Goal: Task Accomplishment & Management: Use online tool/utility

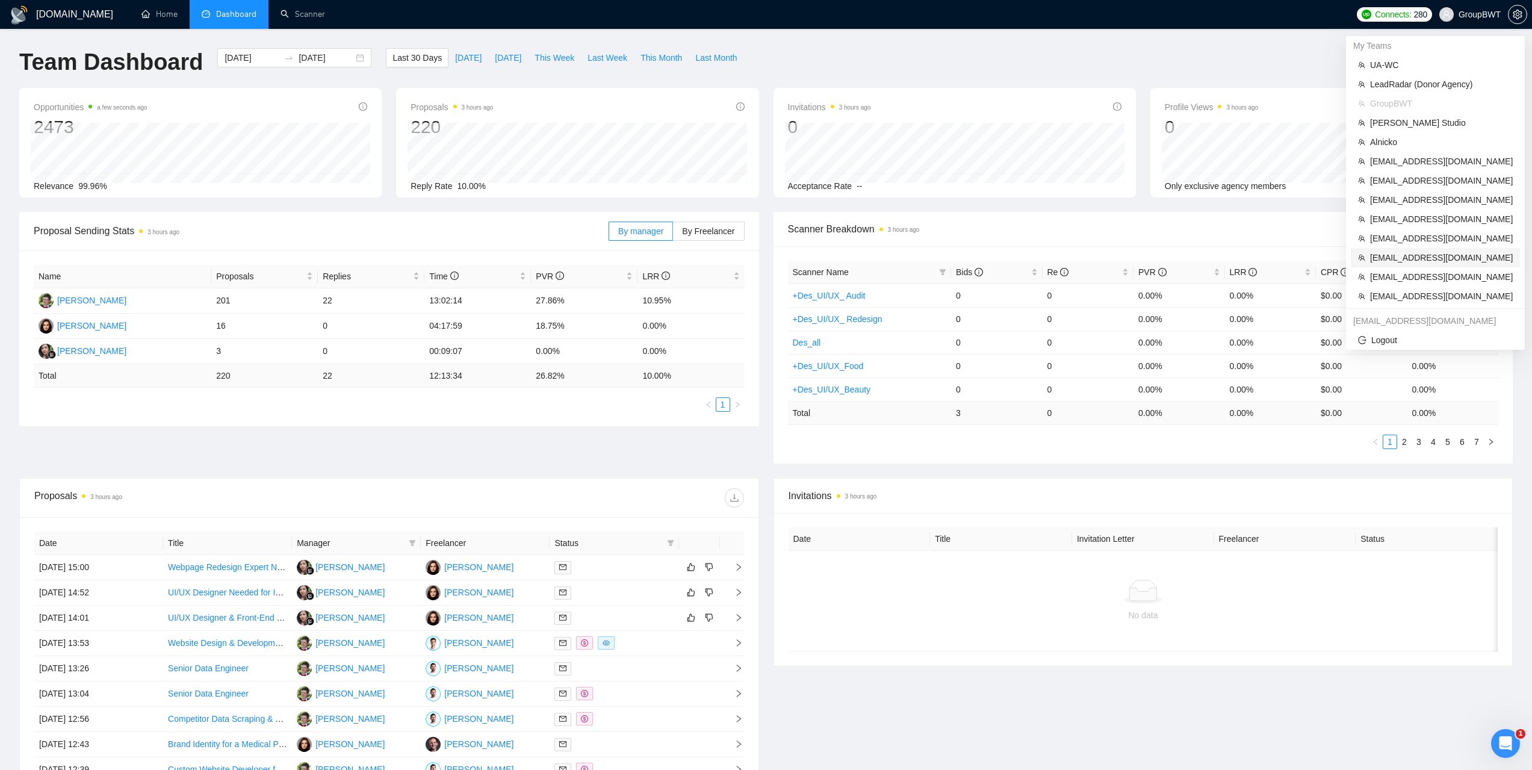
click at [1394, 260] on span "[EMAIL_ADDRESS][DOMAIN_NAME]" at bounding box center [1441, 257] width 143 height 13
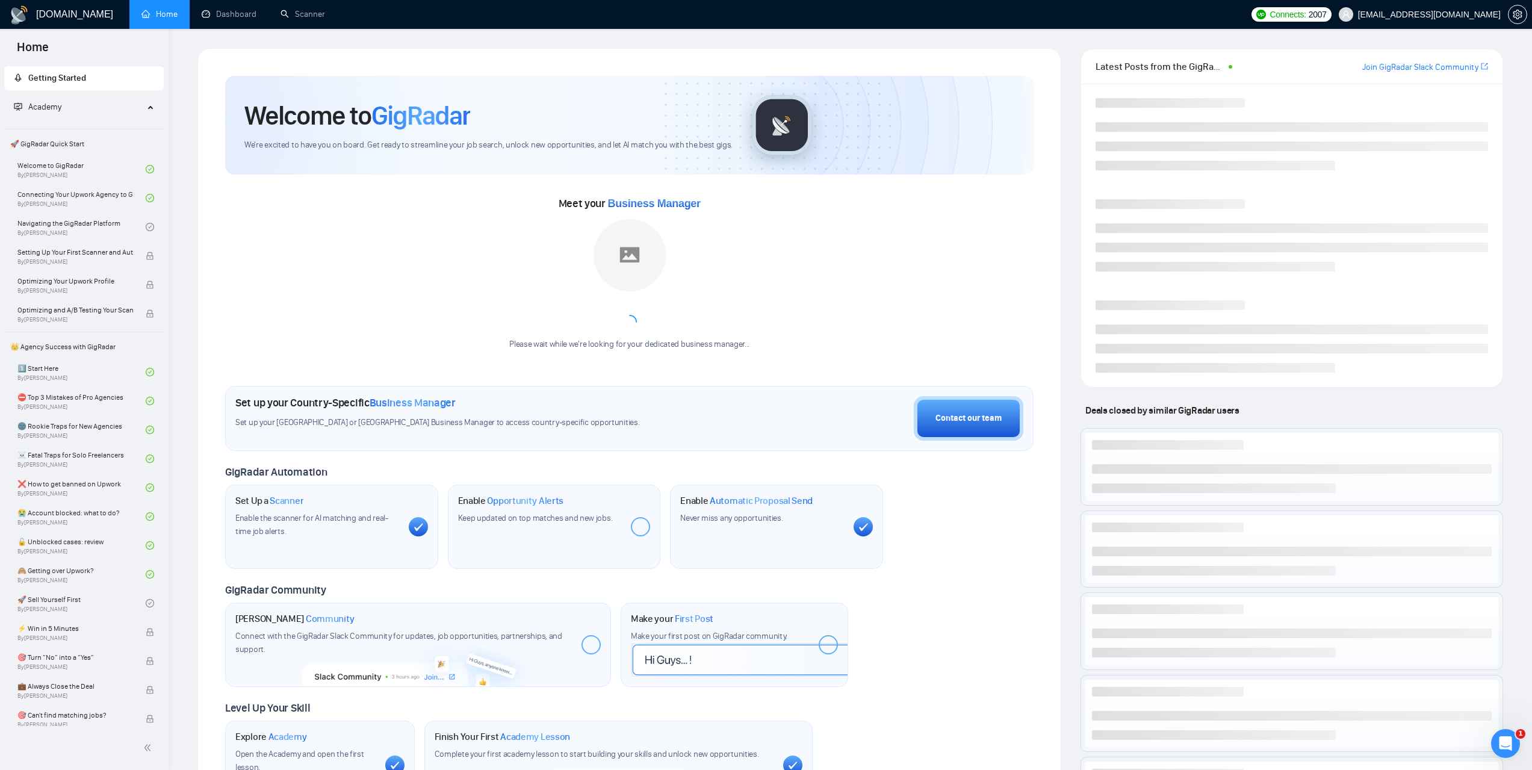
click at [240, 31] on div "GigRadar.io Home Dashboard Scanner Connects: 2007 nikita0gavr@gmail.com Welcome…" at bounding box center [851, 465] width 1364 height 930
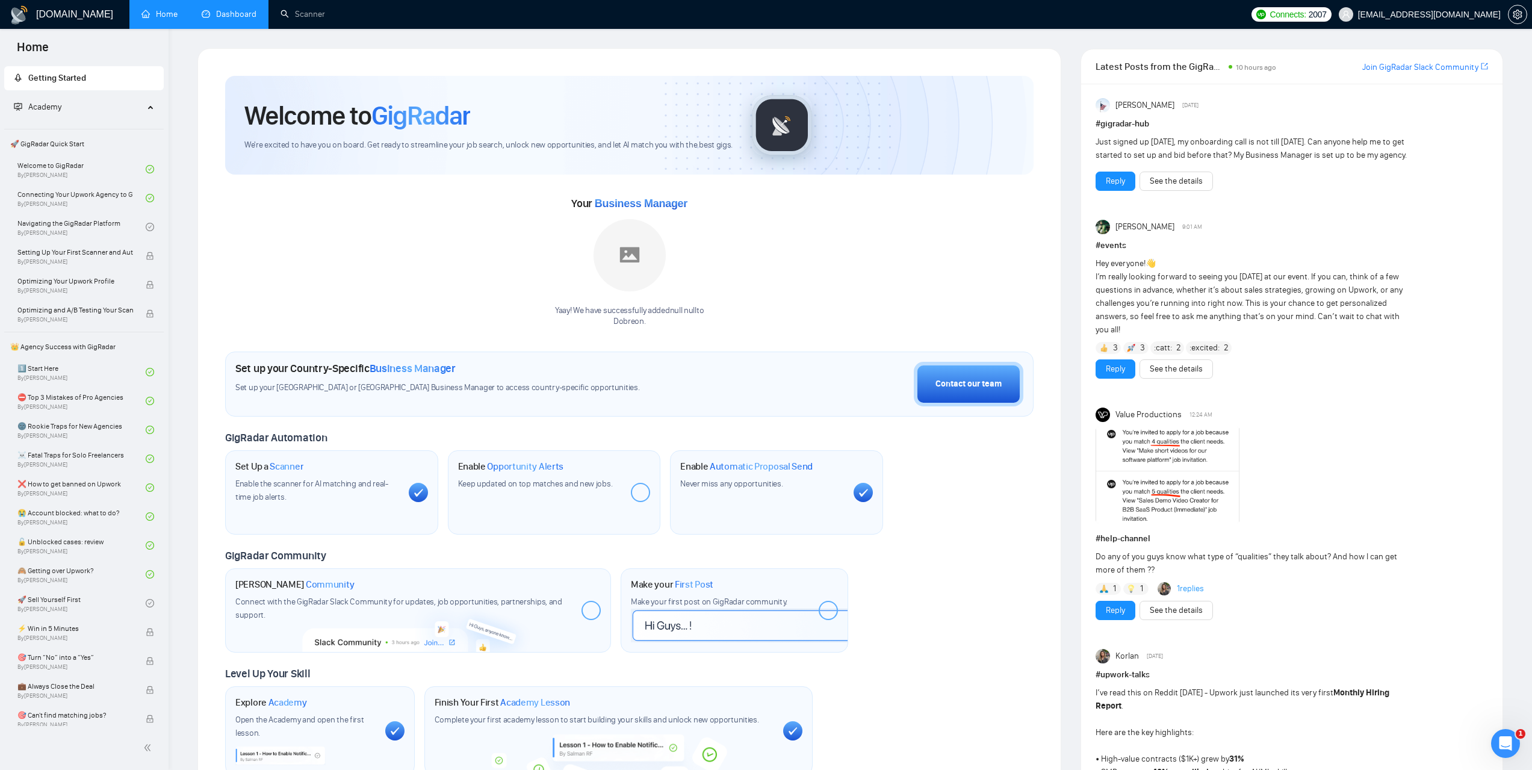
click at [238, 17] on link "Dashboard" at bounding box center [229, 14] width 55 height 10
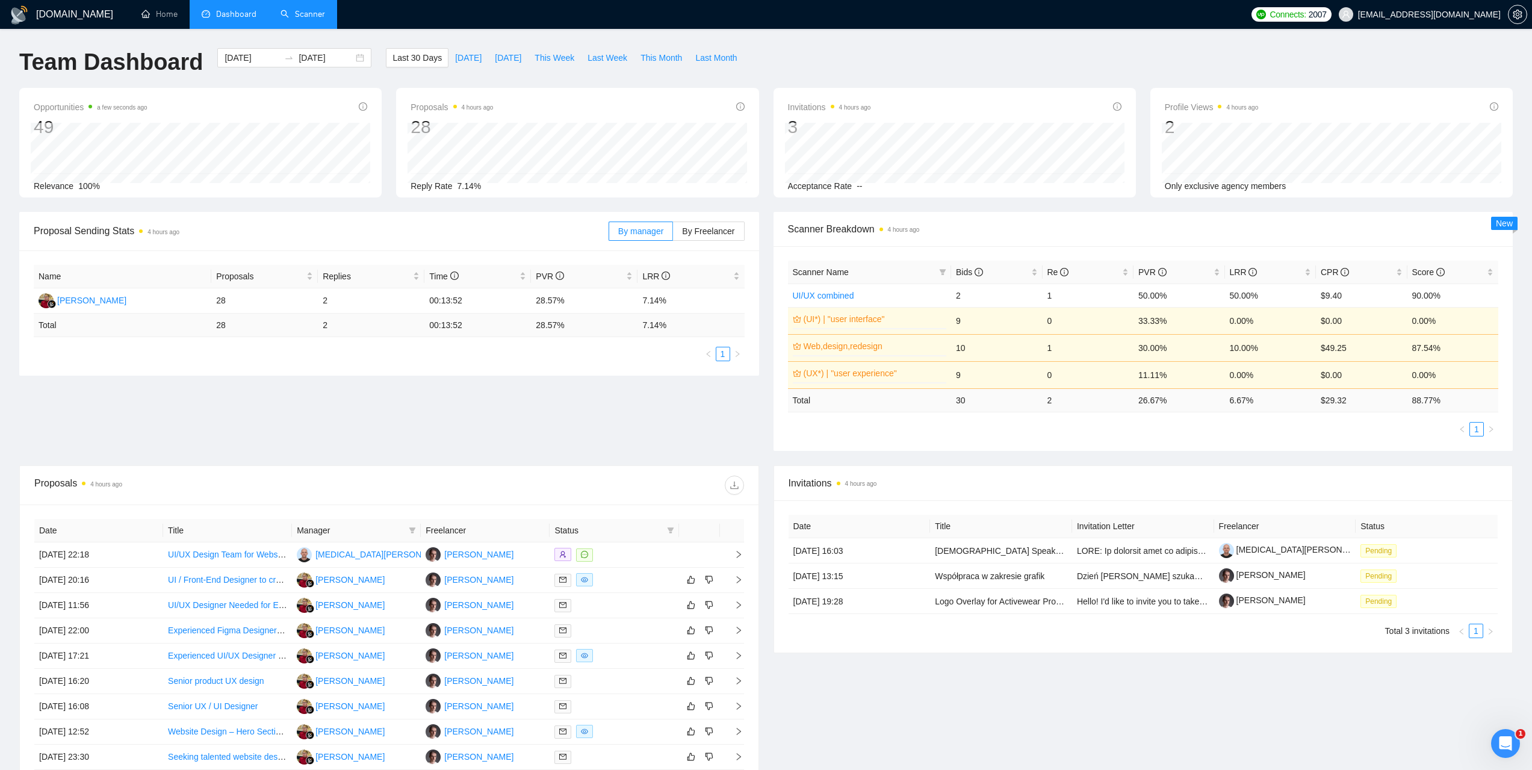
click at [314, 19] on link "Scanner" at bounding box center [303, 14] width 45 height 10
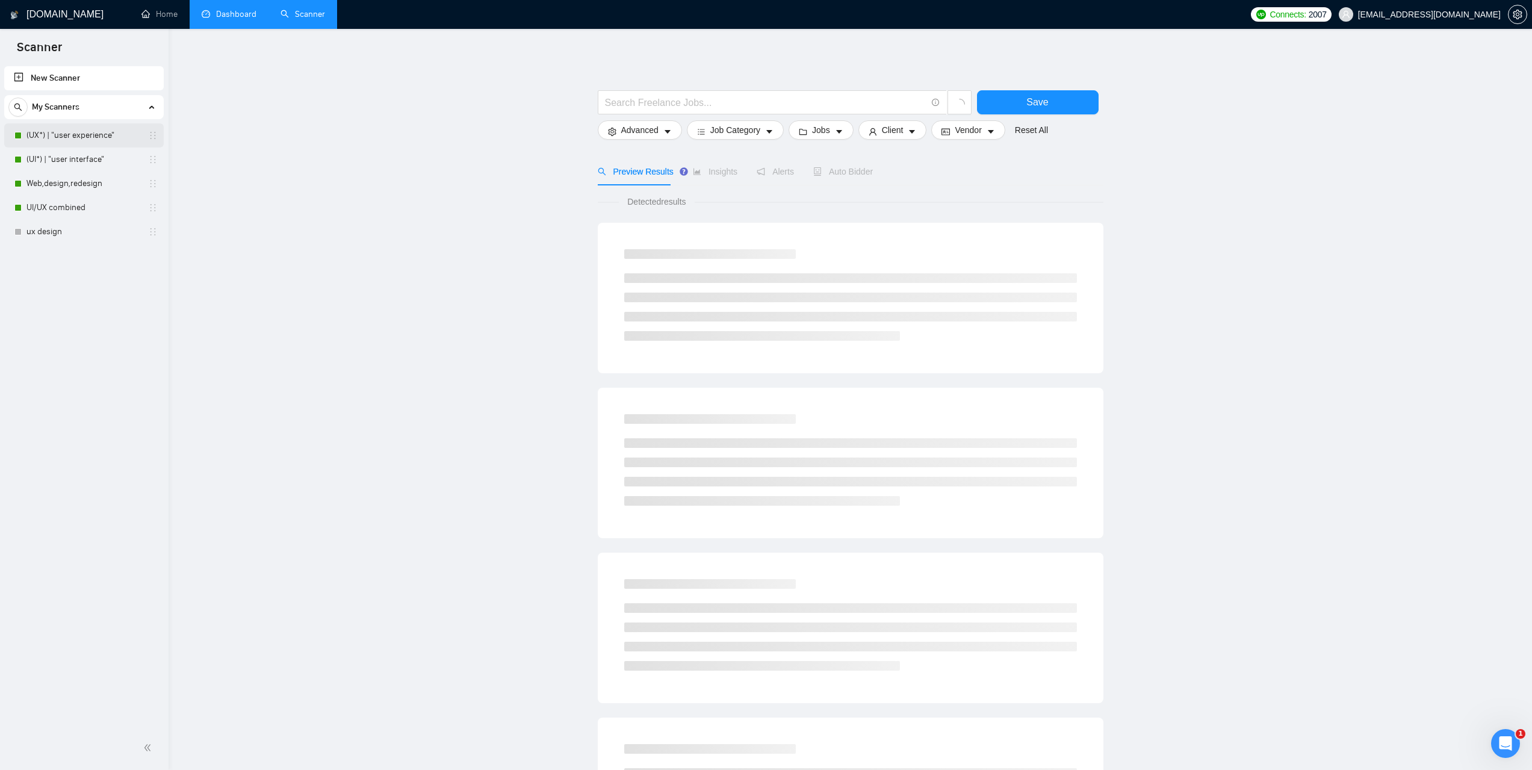
click at [63, 141] on link "(UX*) | "user experience"" at bounding box center [83, 135] width 114 height 24
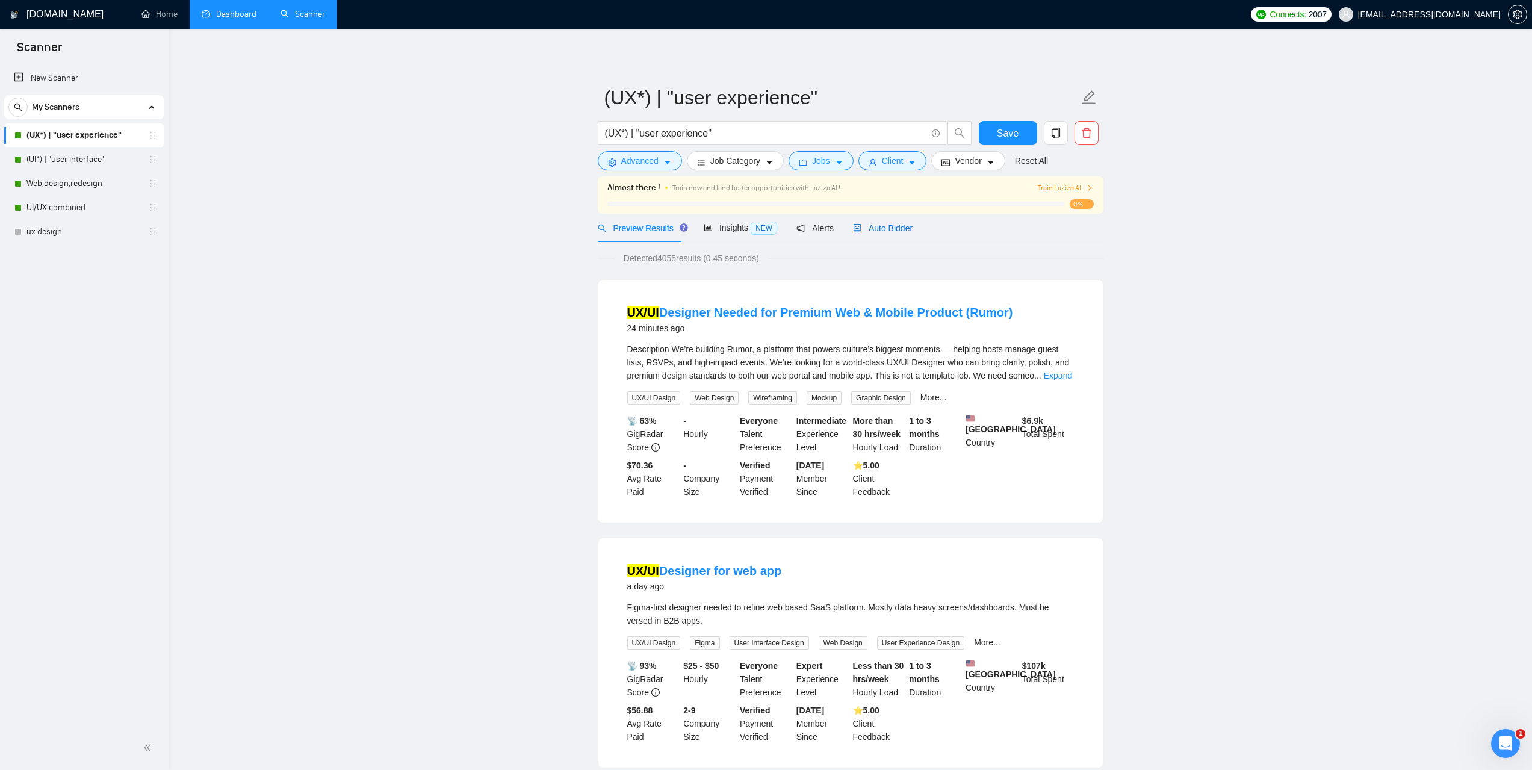
click at [885, 230] on span "Auto Bidder" at bounding box center [883, 228] width 60 height 10
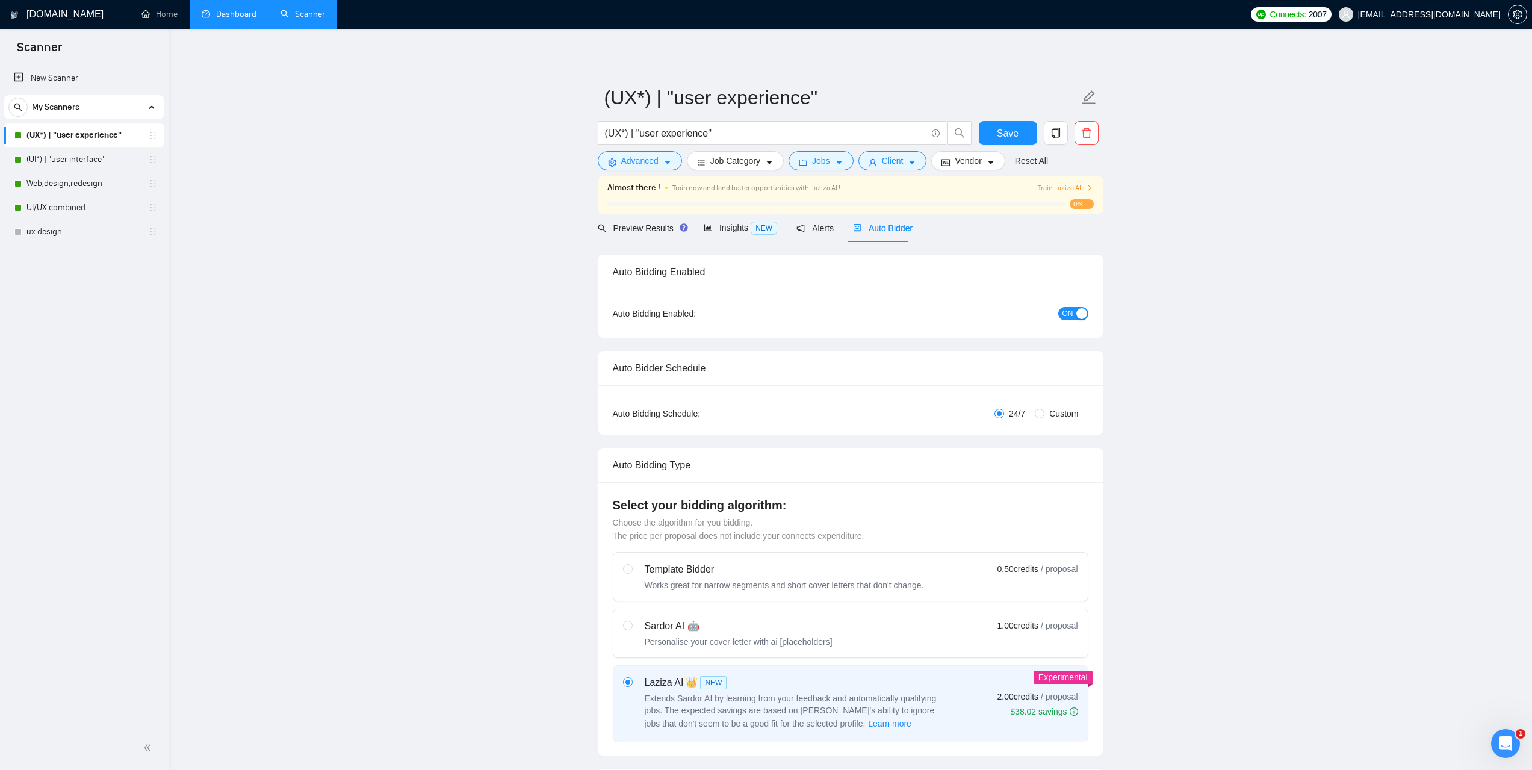
checkbox input "true"
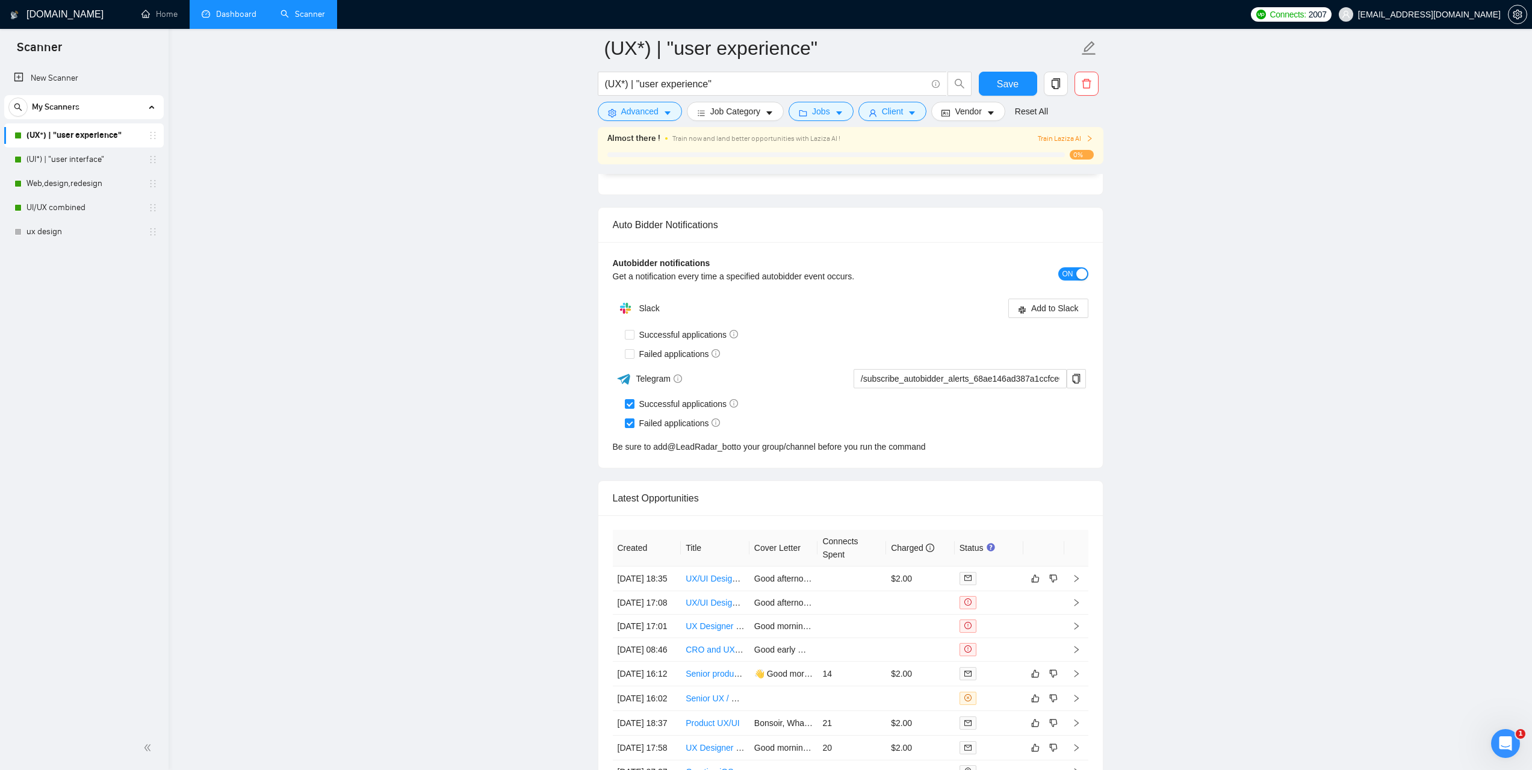
scroll to position [2830, 0]
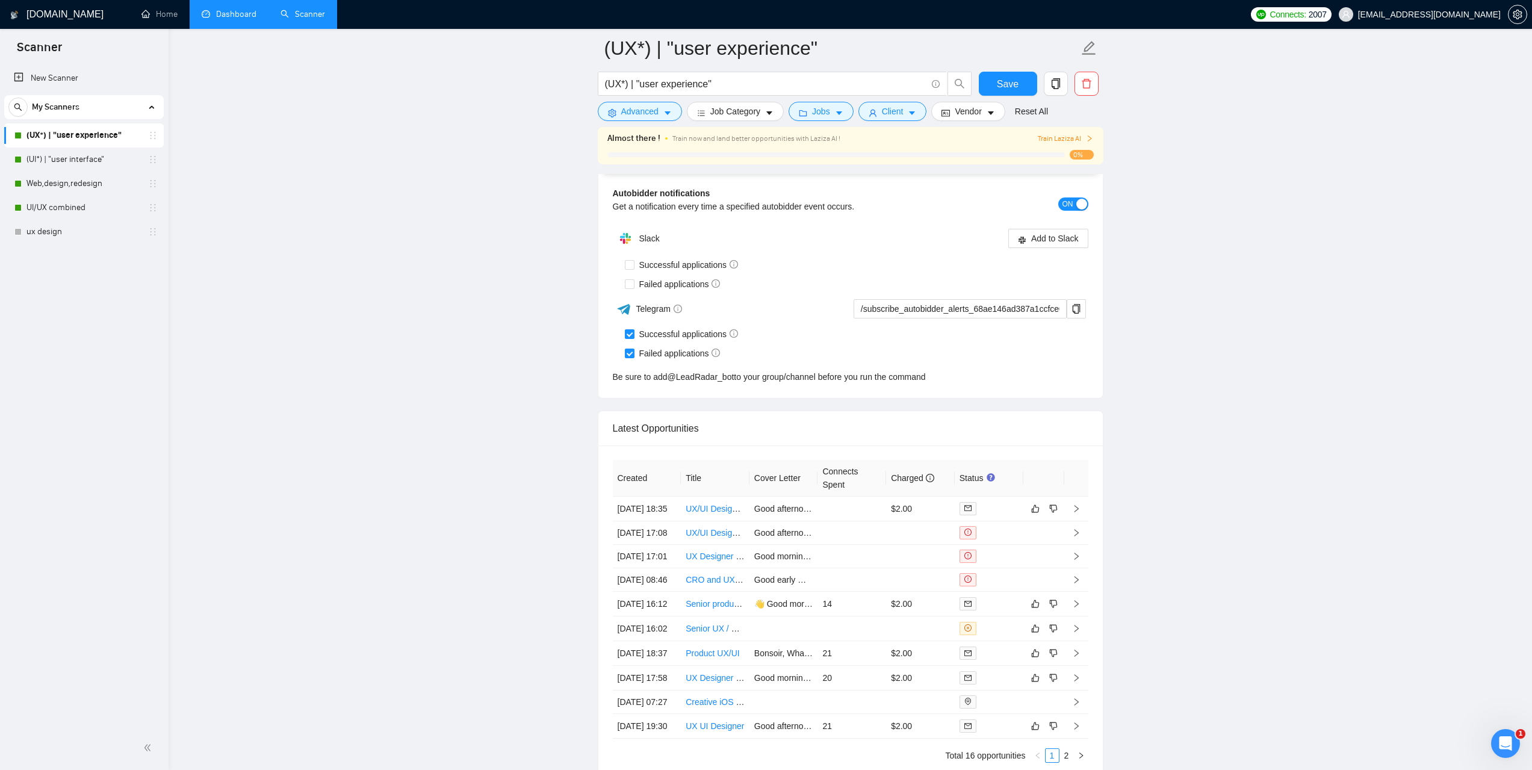
click at [231, 10] on link "Dashboard" at bounding box center [229, 14] width 55 height 10
